Goal: Task Accomplishment & Management: Use online tool/utility

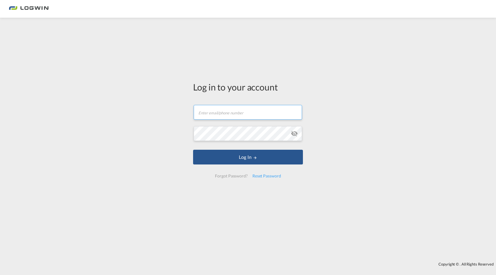
type input "[PERSON_NAME][EMAIL_ADDRESS][DOMAIN_NAME]"
click at [193, 150] on button "Log In" at bounding box center [248, 157] width 110 height 15
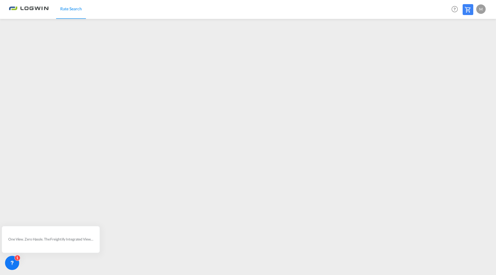
click at [482, 6] on div "M" at bounding box center [480, 8] width 9 height 9
click at [469, 43] on button "Logout" at bounding box center [474, 45] width 38 height 12
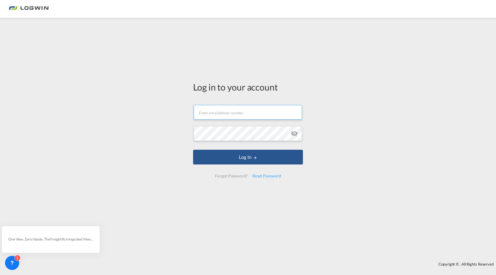
type input "[PERSON_NAME][EMAIL_ADDRESS][DOMAIN_NAME]"
